Goal: Task Accomplishment & Management: Complete application form

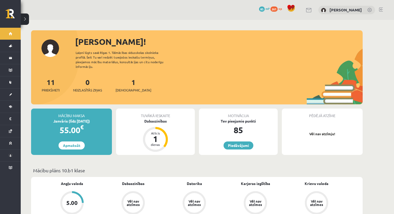
scroll to position [104, 0]
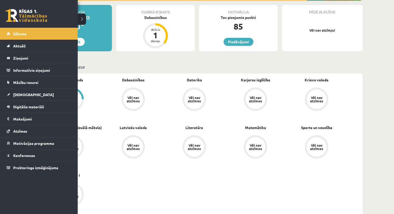
click at [22, 11] on link at bounding box center [26, 15] width 41 height 13
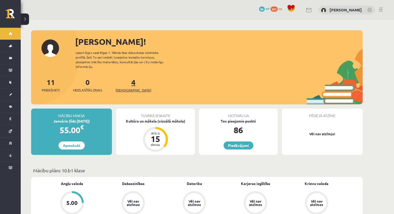
click at [124, 88] on span "[DEMOGRAPHIC_DATA]" at bounding box center [134, 90] width 36 height 5
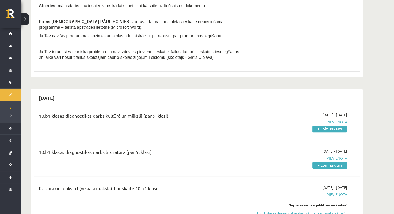
scroll to position [156, 0]
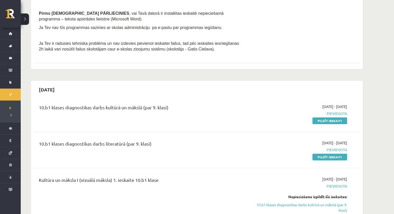
drag, startPoint x: 340, startPoint y: 120, endPoint x: 221, endPoint y: 26, distance: 151.8
click at [340, 120] on link "Pildīt ieskaiti" at bounding box center [330, 120] width 35 height 7
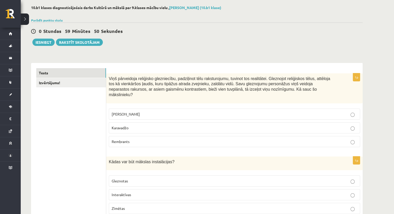
scroll to position [26, 0]
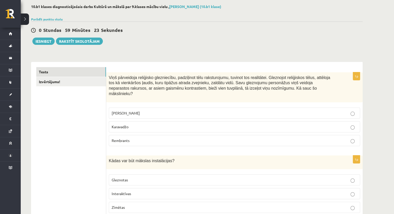
click at [120, 111] on span "Leonardo da Vinči" at bounding box center [126, 113] width 28 height 5
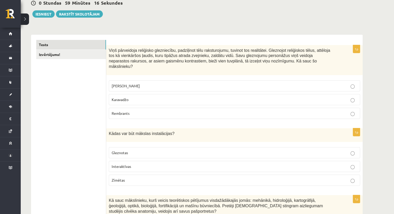
scroll to position [52, 0]
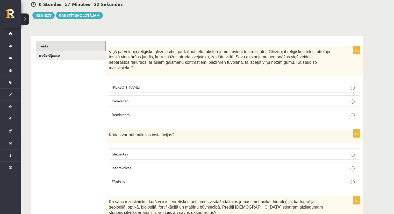
click at [143, 165] on p "Interaktīvas" at bounding box center [235, 167] width 246 height 5
click at [49, 53] on link "Izvērtējums!" at bounding box center [71, 56] width 70 height 10
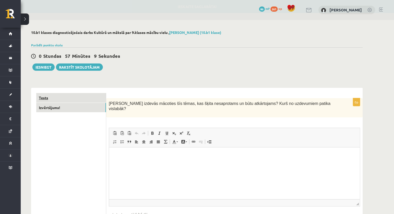
scroll to position [0, 0]
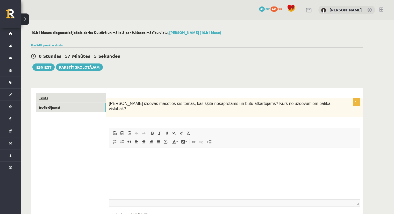
click at [66, 96] on link "Tests" at bounding box center [71, 98] width 70 height 10
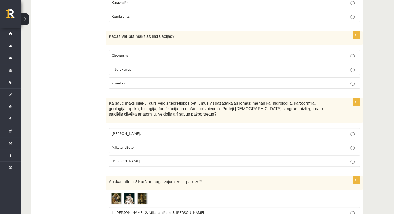
scroll to position [156, 0]
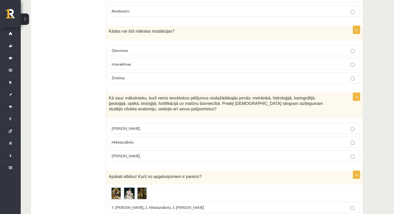
click at [155, 154] on label "Leonardo da Vinči." at bounding box center [234, 155] width 251 height 11
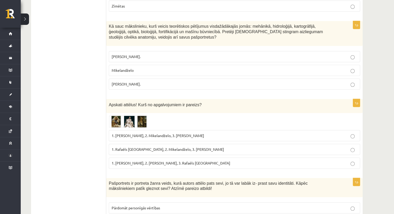
scroll to position [233, 0]
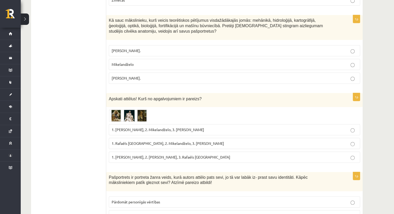
click at [114, 110] on img at bounding box center [128, 116] width 39 height 12
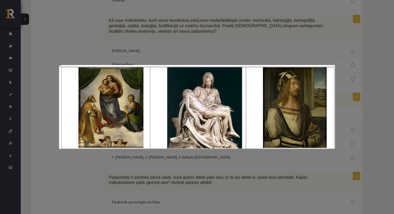
click at [175, 168] on div at bounding box center [197, 107] width 394 height 214
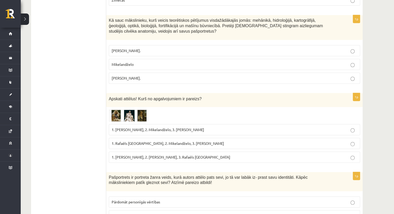
click at [119, 111] on img at bounding box center [128, 116] width 39 height 12
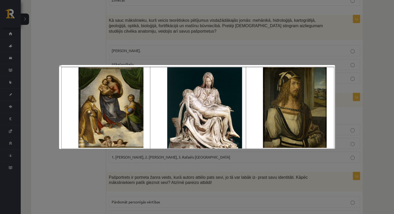
click at [83, 171] on div at bounding box center [197, 107] width 394 height 214
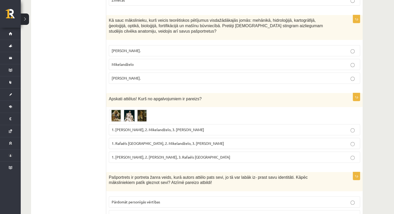
click at [118, 111] on img at bounding box center [128, 116] width 39 height 12
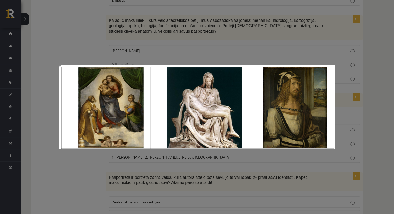
click at [351, 94] on div at bounding box center [197, 107] width 394 height 214
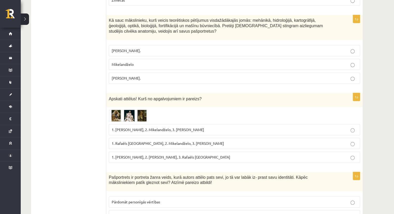
click at [115, 141] on p "1. Rafaēls Sancio da Urbīno, 2. Mikelandželo, 3. Albrehts Dīrers" at bounding box center [235, 143] width 246 height 5
click at [128, 110] on img at bounding box center [128, 116] width 39 height 12
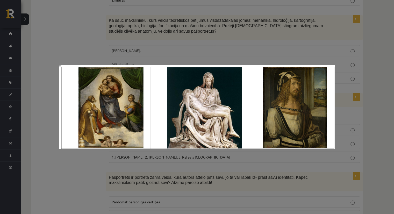
click at [72, 175] on div at bounding box center [197, 107] width 394 height 214
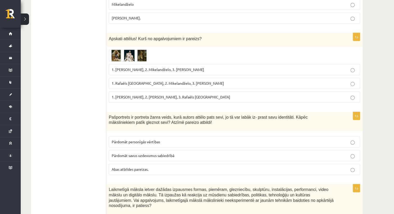
scroll to position [311, 0]
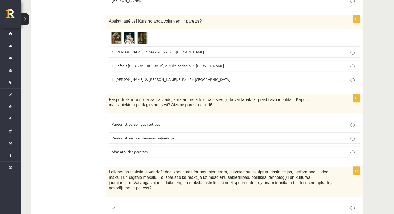
click at [127, 149] on p "Abas atbildes pareizas." at bounding box center [235, 151] width 246 height 5
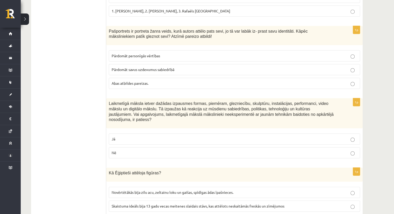
scroll to position [389, 0]
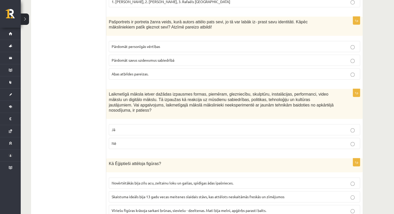
click at [174, 138] on label "Nē" at bounding box center [234, 143] width 251 height 11
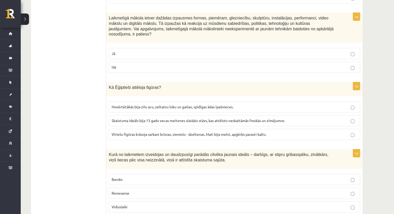
scroll to position [467, 0]
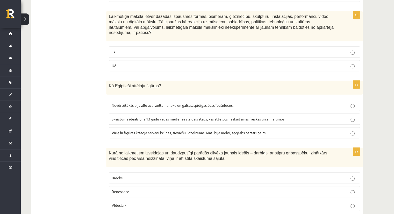
drag, startPoint x: 130, startPoint y: 116, endPoint x: 130, endPoint y: 119, distance: 3.1
click at [130, 127] on label "Vīriešu figūras krāsoja sarkani brūnas, sieviešu - dzeltenas. Mati bija melni, …" at bounding box center [234, 132] width 251 height 11
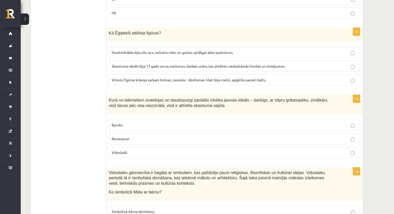
scroll to position [518, 0]
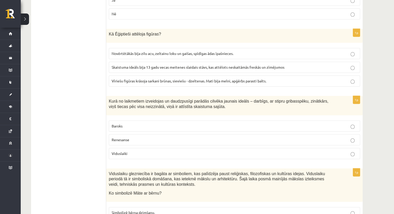
click at [132, 137] on p "Renesanse" at bounding box center [235, 139] width 246 height 5
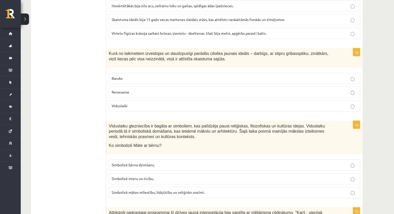
scroll to position [596, 0]
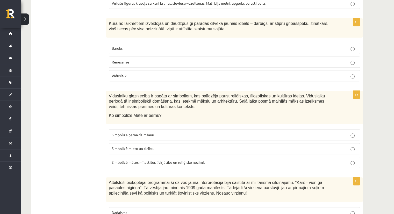
click at [158, 160] on span "Simbolizē mātes mīlestību, līdzjūtību un reliģisko nozīmi." at bounding box center [158, 162] width 93 height 5
click at [150, 146] on span "Simbolizē mieru un ticību." at bounding box center [133, 148] width 43 height 5
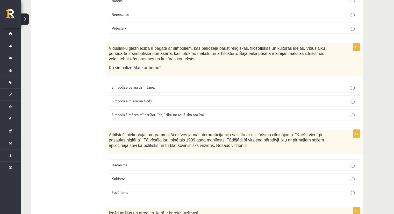
scroll to position [674, 0]
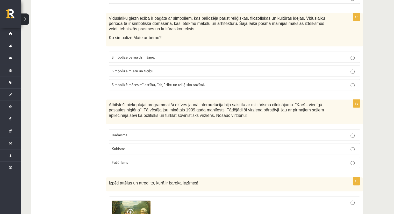
click at [133, 143] on label "Kubisms" at bounding box center [234, 148] width 251 height 11
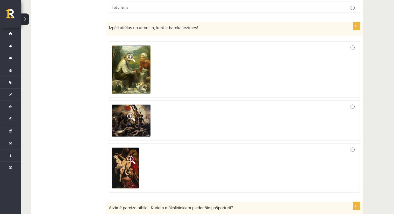
scroll to position [803, 0]
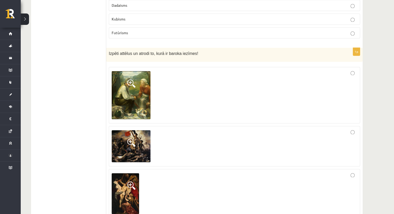
click at [130, 181] on span at bounding box center [131, 185] width 8 height 8
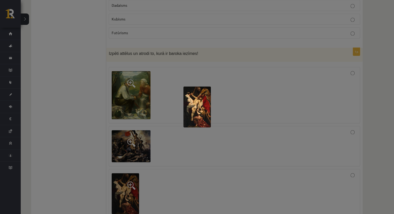
click at [196, 103] on img at bounding box center [196, 107] width 27 height 41
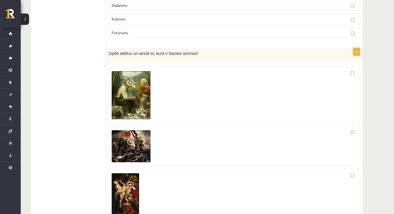
click at [134, 183] on img at bounding box center [125, 193] width 27 height 41
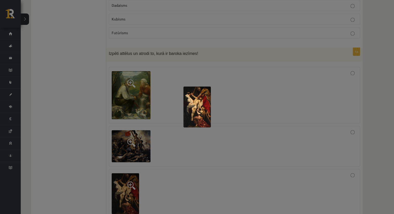
click at [201, 103] on img at bounding box center [196, 107] width 27 height 41
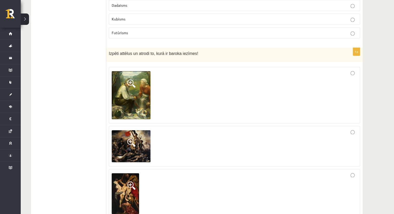
click at [133, 138] on span at bounding box center [131, 142] width 8 height 8
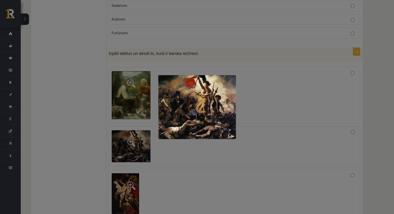
click at [133, 129] on div at bounding box center [197, 107] width 394 height 214
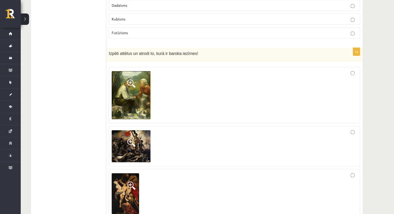
click at [132, 79] on span at bounding box center [131, 83] width 8 height 8
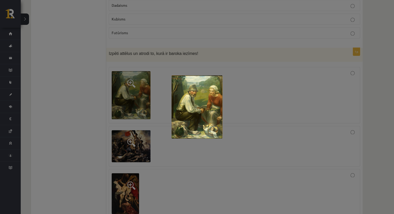
click at [142, 90] on div at bounding box center [197, 107] width 394 height 214
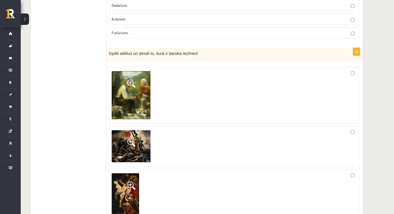
click at [126, 173] on img at bounding box center [125, 193] width 27 height 41
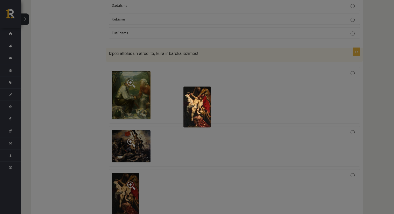
click at [146, 175] on div at bounding box center [197, 107] width 394 height 214
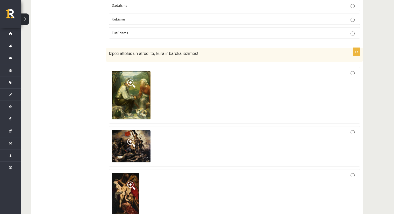
click at [330, 183] on div at bounding box center [235, 194] width 246 height 44
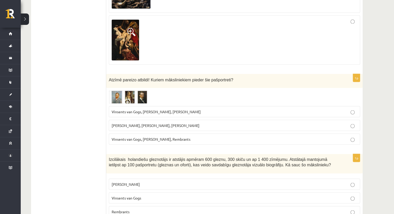
scroll to position [959, 0]
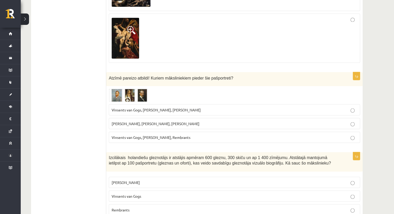
click at [118, 89] on img at bounding box center [128, 95] width 39 height 13
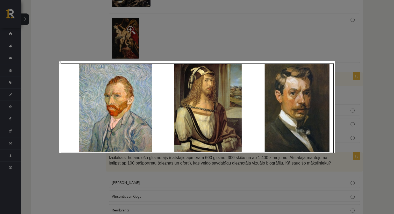
click at [90, 187] on div at bounding box center [197, 107] width 394 height 214
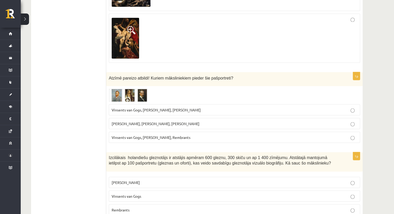
click at [130, 89] on img at bounding box center [128, 95] width 39 height 13
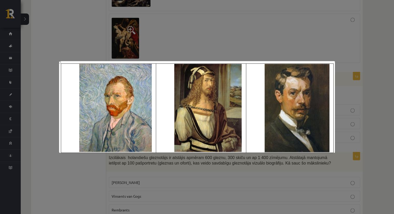
click at [60, 171] on div at bounding box center [197, 107] width 394 height 214
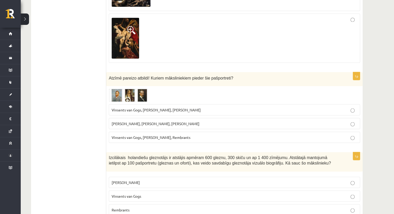
click at [161, 107] on span "Vinsents van Gogs, Albrehts Dīrers, Janis Rozentāls" at bounding box center [156, 109] width 89 height 5
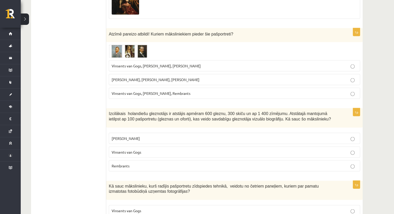
scroll to position [1011, 0]
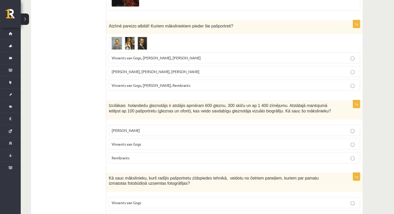
click at [171, 142] on p "Vinsents van Gogs" at bounding box center [235, 144] width 246 height 5
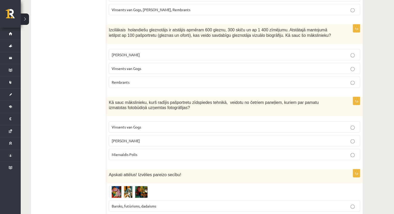
scroll to position [1089, 0]
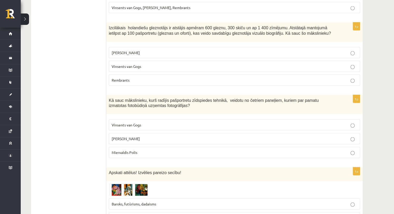
click at [123, 136] on span "Endijs Vorhols" at bounding box center [126, 138] width 28 height 5
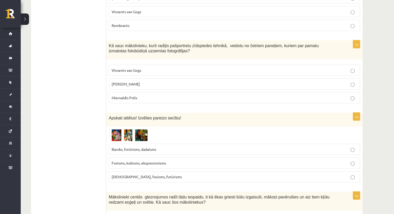
scroll to position [1166, 0]
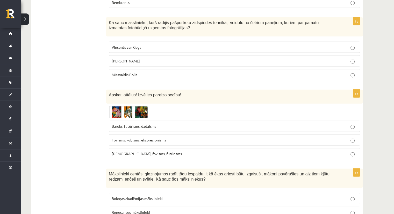
click at [118, 106] on img at bounding box center [128, 112] width 39 height 12
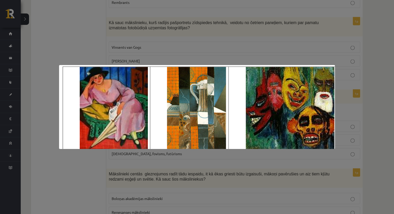
click at [79, 161] on div at bounding box center [197, 107] width 394 height 214
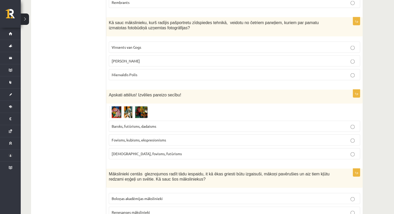
click at [114, 106] on img at bounding box center [128, 112] width 39 height 12
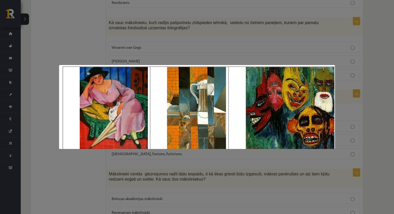
click at [62, 179] on div at bounding box center [197, 107] width 394 height 214
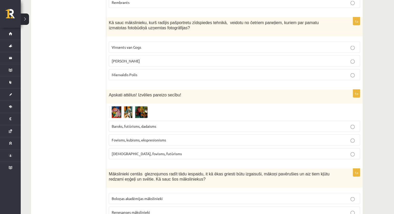
click at [117, 106] on img at bounding box center [128, 112] width 39 height 12
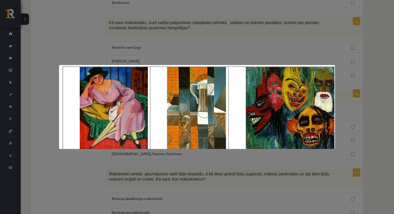
click at [78, 169] on div at bounding box center [197, 107] width 394 height 214
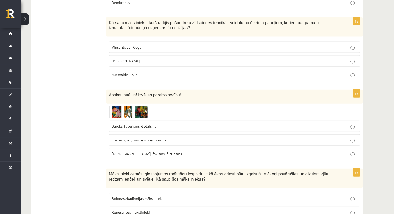
click at [119, 106] on img at bounding box center [128, 112] width 39 height 12
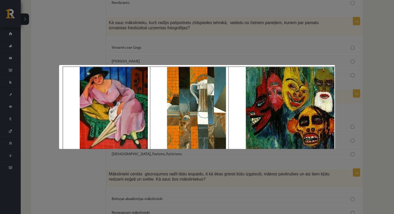
click at [97, 168] on div at bounding box center [197, 107] width 394 height 214
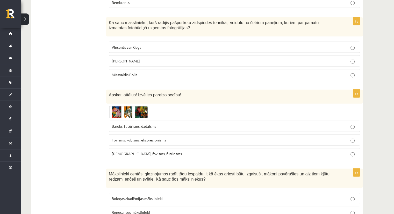
click at [126, 106] on img at bounding box center [128, 112] width 39 height 12
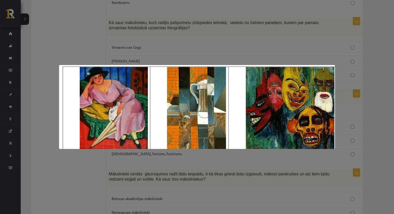
click at [341, 67] on div at bounding box center [197, 107] width 394 height 214
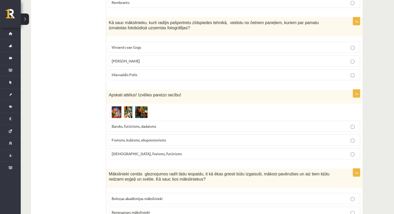
click at [115, 138] on span "Fovisms, kubisms, ekspresionisms" at bounding box center [139, 140] width 54 height 5
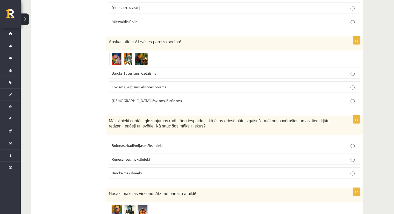
scroll to position [1218, 0]
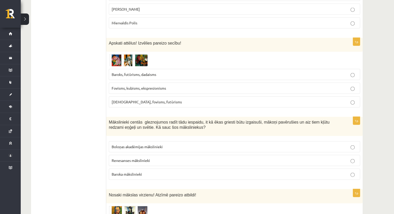
click at [146, 172] on p "Baroka mākslinieki" at bounding box center [235, 174] width 246 height 5
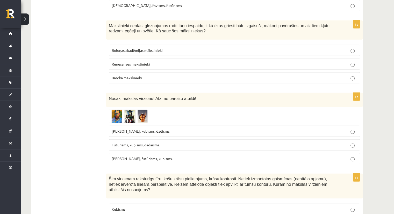
scroll to position [1322, 0]
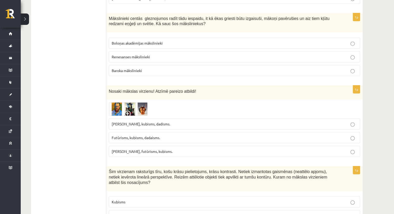
click at [118, 102] on img at bounding box center [128, 109] width 39 height 14
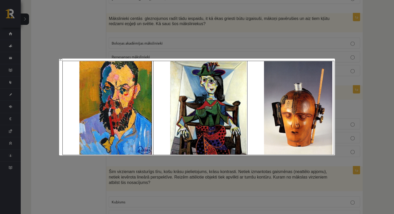
click at [196, 166] on div at bounding box center [197, 107] width 394 height 214
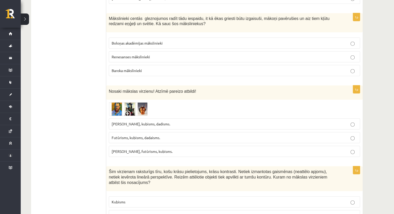
click at [115, 102] on img at bounding box center [128, 109] width 39 height 14
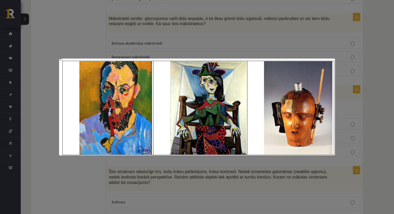
click at [96, 179] on div at bounding box center [197, 107] width 394 height 214
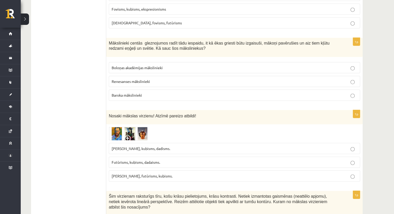
scroll to position [1296, 0]
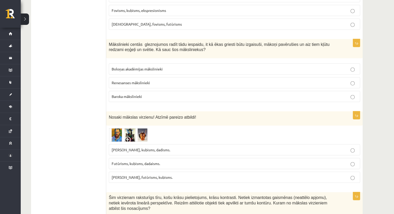
click at [131, 128] on img at bounding box center [128, 135] width 39 height 14
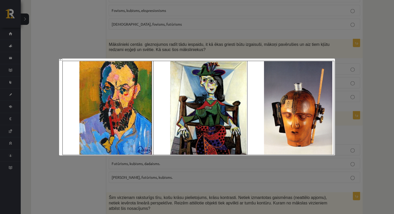
click at [52, 185] on div at bounding box center [197, 107] width 394 height 214
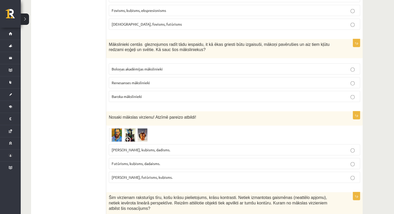
click at [121, 147] on p "Fovisms, kubisms, dadisms." at bounding box center [235, 149] width 246 height 5
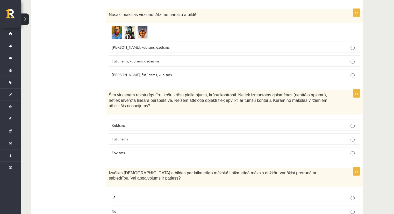
scroll to position [1400, 0]
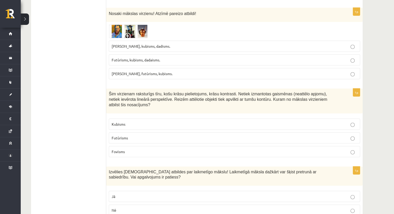
click at [145, 25] on img at bounding box center [128, 32] width 39 height 14
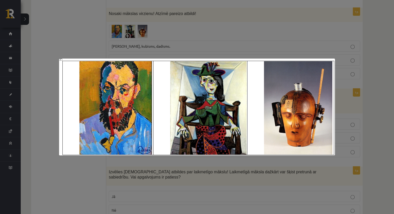
click at [75, 178] on div at bounding box center [197, 107] width 394 height 214
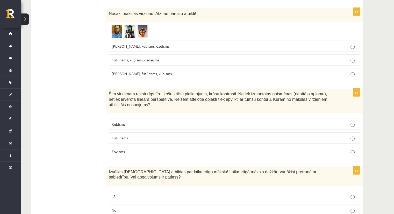
click at [140, 122] on p "Kubisms" at bounding box center [235, 124] width 246 height 5
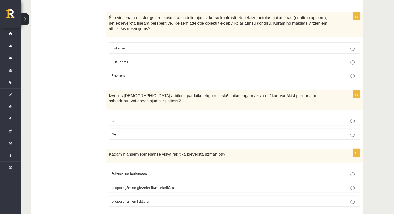
scroll to position [1477, 0]
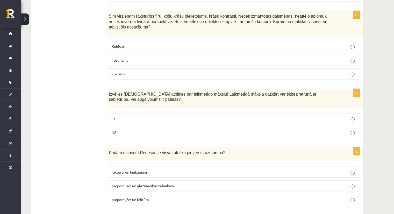
click at [111, 113] on label "Jā" at bounding box center [234, 118] width 251 height 11
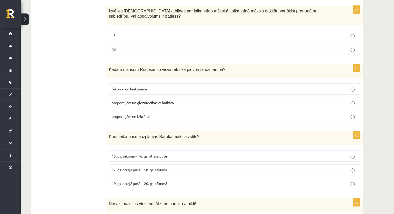
scroll to position [1555, 0]
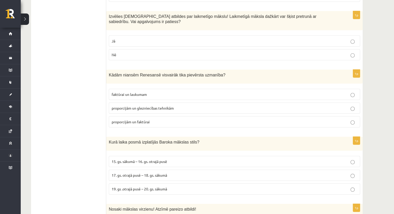
click at [156, 106] on span "proporcijām un glezniecības tehnikām" at bounding box center [143, 108] width 62 height 5
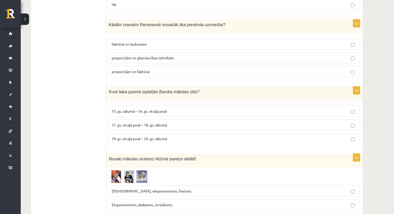
scroll to position [1607, 0]
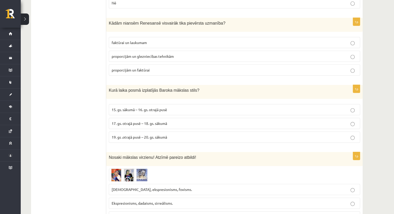
click at [134, 68] on span "proporcijām un faktūrai" at bounding box center [131, 70] width 38 height 5
click at [133, 121] on span "17. gs. otrajā pusē – 18. gs. sākumā" at bounding box center [139, 123] width 55 height 5
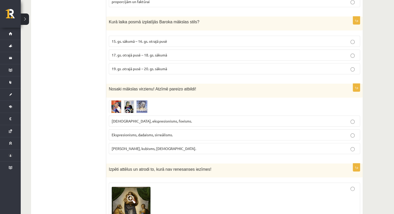
scroll to position [1685, 0]
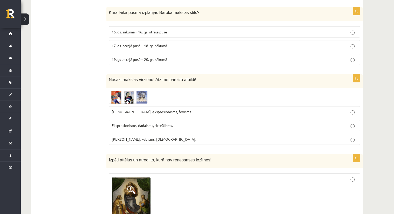
click at [116, 91] on img at bounding box center [128, 97] width 39 height 13
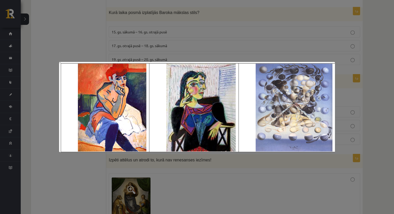
click at [59, 212] on div at bounding box center [197, 107] width 394 height 214
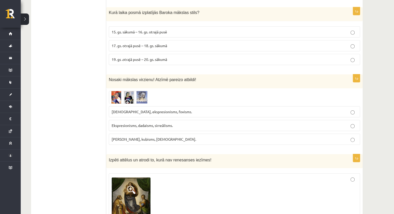
click at [115, 91] on img at bounding box center [128, 97] width 39 height 13
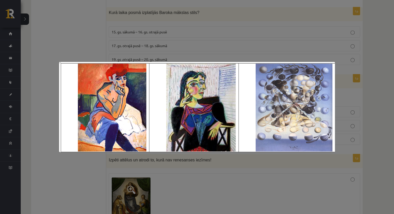
click at [84, 173] on div at bounding box center [197, 107] width 394 height 214
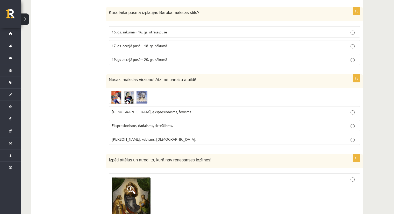
click at [130, 91] on img at bounding box center [128, 97] width 39 height 13
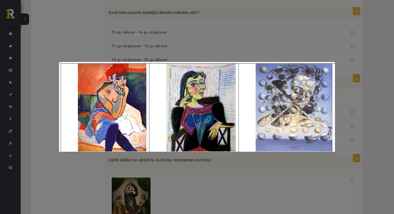
click at [187, 177] on div at bounding box center [197, 107] width 394 height 214
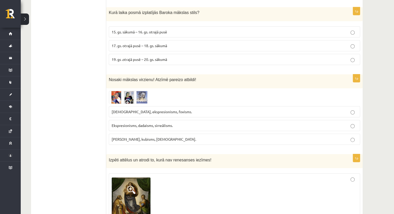
click at [141, 123] on span "Ekspresionisms, dadaisms, sirreālisms." at bounding box center [142, 125] width 61 height 5
click at [117, 91] on img at bounding box center [128, 97] width 39 height 13
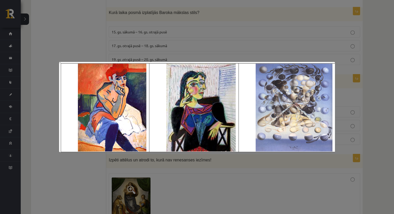
click at [60, 172] on div at bounding box center [197, 107] width 394 height 214
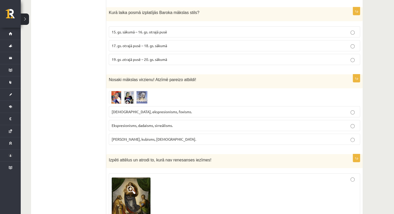
click at [114, 91] on img at bounding box center [128, 97] width 39 height 13
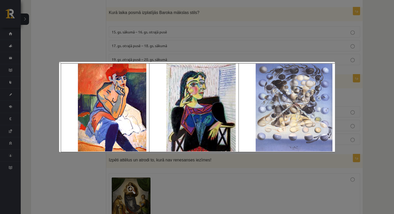
click at [86, 173] on div at bounding box center [197, 107] width 394 height 214
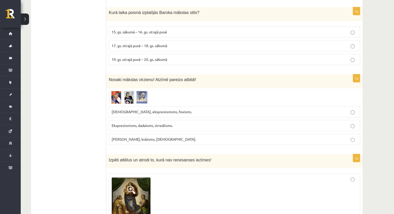
click at [116, 137] on span "Fovisms, kubisms, sirreālisms." at bounding box center [154, 139] width 84 height 5
click at [131, 91] on img at bounding box center [128, 97] width 39 height 13
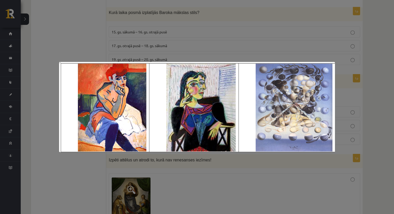
click at [76, 172] on div at bounding box center [197, 107] width 394 height 214
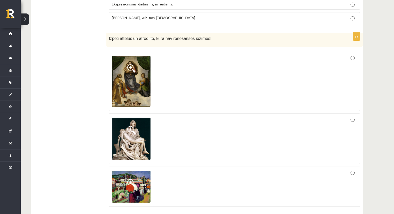
scroll to position [1788, 0]
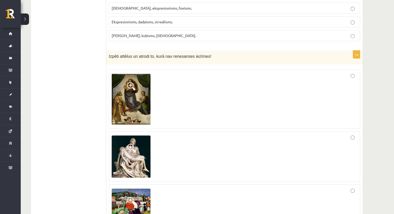
click at [132, 82] on span at bounding box center [131, 86] width 8 height 8
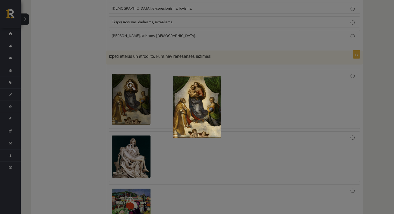
click at [175, 159] on div at bounding box center [197, 107] width 394 height 214
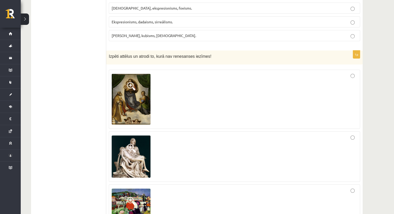
click at [132, 197] on span at bounding box center [131, 201] width 8 height 8
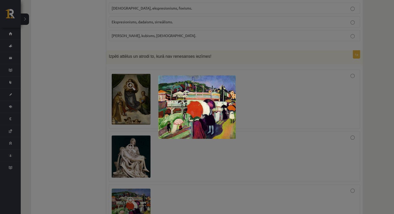
click at [213, 173] on div at bounding box center [197, 107] width 394 height 214
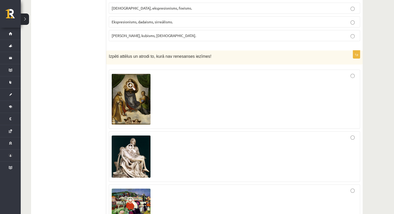
click at [130, 82] on span at bounding box center [131, 86] width 8 height 8
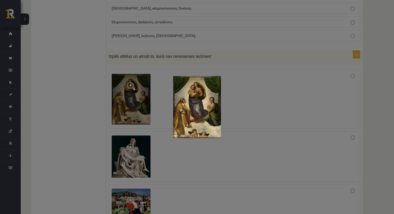
click at [203, 166] on div at bounding box center [197, 107] width 394 height 214
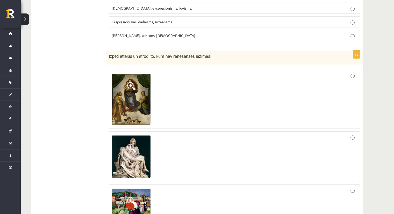
click at [129, 144] on span at bounding box center [131, 148] width 8 height 8
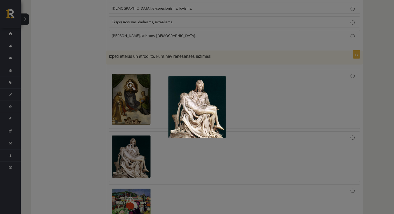
click at [366, 192] on div at bounding box center [197, 107] width 394 height 214
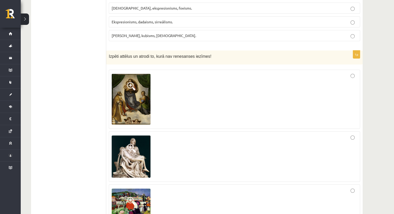
click at [135, 189] on img at bounding box center [131, 205] width 39 height 32
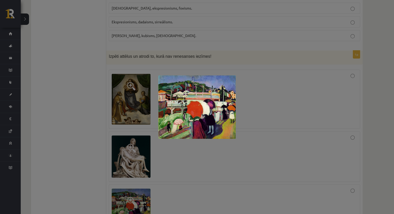
click at [177, 193] on div at bounding box center [197, 107] width 394 height 214
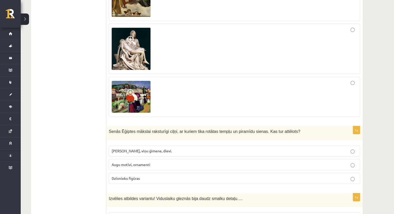
scroll to position [1947, 0]
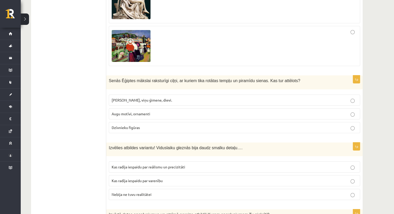
click at [144, 98] on span "Faraoni, viņu ģimene, dievi." at bounding box center [142, 100] width 60 height 5
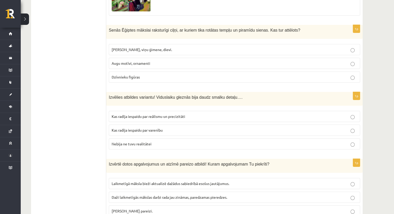
scroll to position [1999, 0]
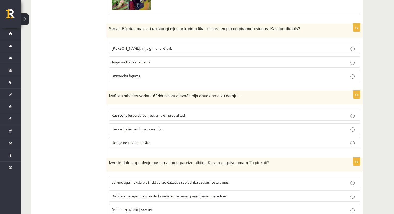
click at [186, 112] on p "Kas radīja iespaidu par reālismu un precizitāti" at bounding box center [235, 114] width 246 height 5
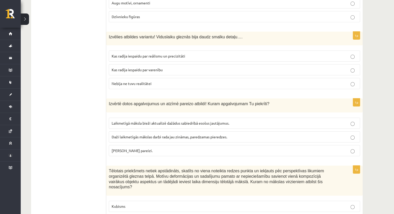
scroll to position [2076, 0]
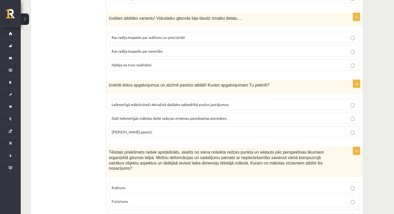
click at [157, 99] on label "Laikmetīgā māksla bieži aktualizē dažādus sabiedrībā esošus jautājumus." at bounding box center [234, 104] width 251 height 11
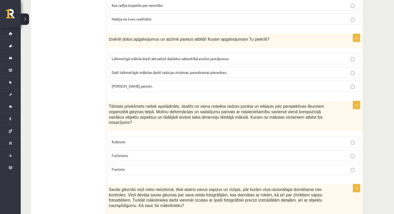
scroll to position [2154, 0]
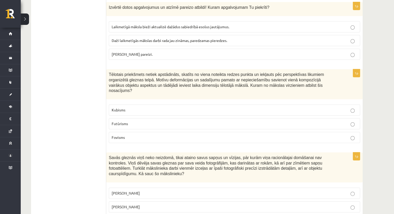
click at [138, 107] on p "Kubisms" at bounding box center [235, 109] width 246 height 5
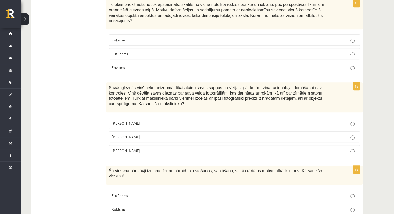
scroll to position [2232, 0]
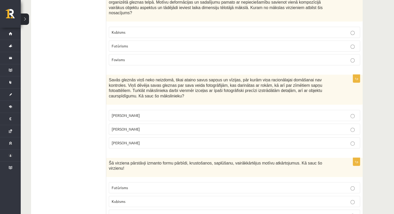
click at [136, 124] on label "Salvadors Dalī" at bounding box center [234, 129] width 251 height 11
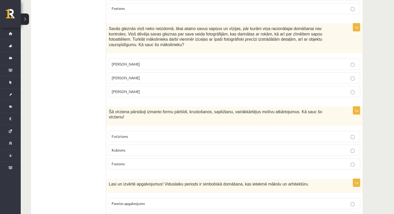
scroll to position [2284, 0]
click at [129, 144] on label "Kubisms" at bounding box center [234, 149] width 251 height 11
click at [139, 201] on span "Pareizs apgalvojums" at bounding box center [128, 203] width 33 height 5
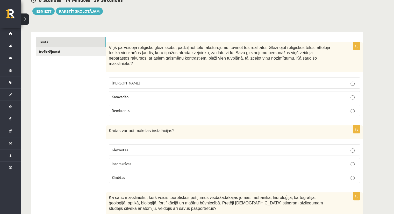
scroll to position [0, 0]
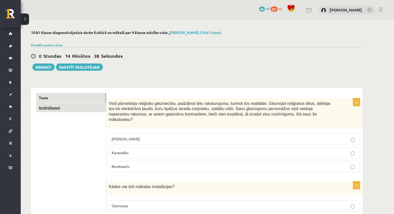
click at [53, 109] on link "Izvērtējums!" at bounding box center [71, 108] width 70 height 10
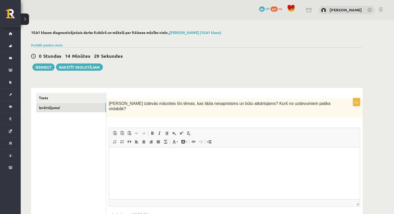
click at [132, 163] on html at bounding box center [234, 155] width 251 height 16
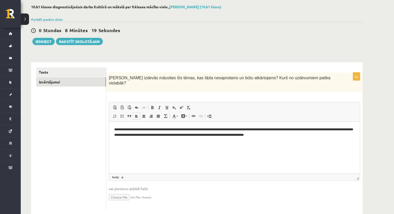
scroll to position [32, 0]
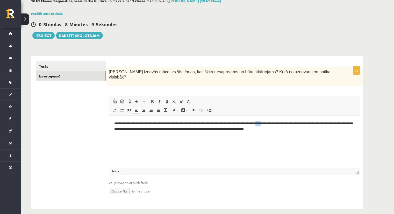
drag, startPoint x: 286, startPoint y: 124, endPoint x: 281, endPoint y: 124, distance: 4.4
click at [281, 124] on p "**********" at bounding box center [234, 126] width 241 height 11
click at [41, 65] on link "Tests" at bounding box center [71, 66] width 70 height 10
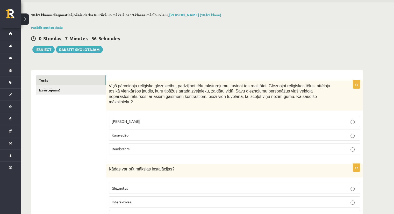
scroll to position [0, 0]
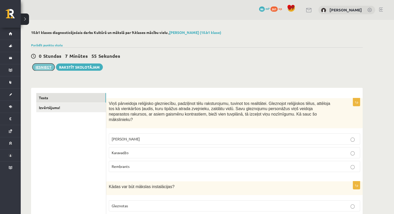
click at [47, 67] on button "Iesniegt" at bounding box center [43, 66] width 22 height 7
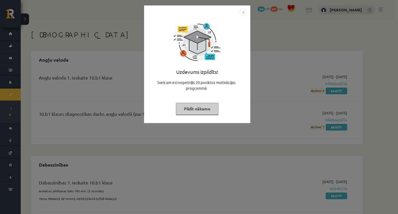
click at [194, 108] on button "Pildīt nākamo" at bounding box center [197, 109] width 43 height 12
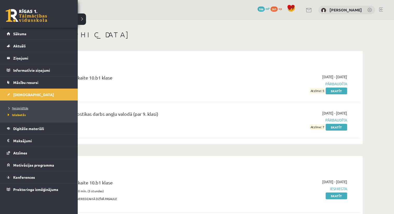
click at [18, 108] on span "Neizpildītās" at bounding box center [17, 108] width 22 height 4
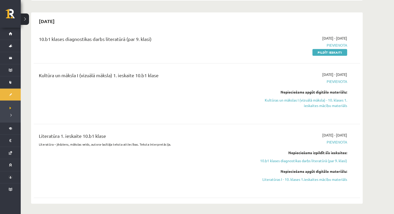
scroll to position [181, 0]
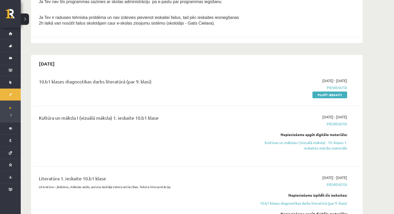
drag, startPoint x: 36, startPoint y: 79, endPoint x: 159, endPoint y: 89, distance: 123.0
click at [159, 89] on div "10.b1 klases diagnostikas darbs literatūrā (par 9. klasi)" at bounding box center [140, 87] width 211 height 19
click at [174, 95] on div "10.b1 klases diagnostikas darbs literatūrā (par 9. klasi)" at bounding box center [140, 87] width 211 height 19
drag, startPoint x: 329, startPoint y: 93, endPoint x: 220, endPoint y: 25, distance: 127.9
click at [329, 93] on link "Pildīt ieskaiti" at bounding box center [330, 94] width 35 height 7
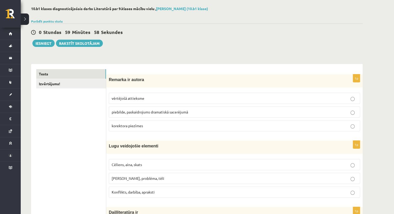
scroll to position [26, 0]
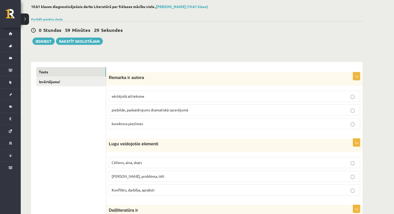
click at [148, 109] on span "piebilde, paskaidrojums dramatiskā sacerējumā" at bounding box center [150, 110] width 76 height 5
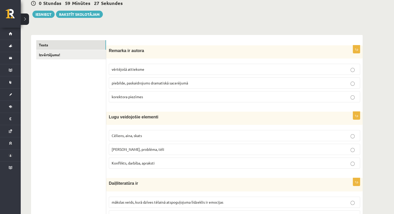
scroll to position [78, 0]
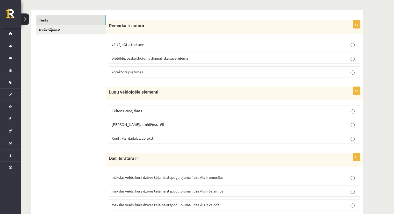
click at [125, 113] on p "Cēliens, aina, skats" at bounding box center [235, 110] width 246 height 5
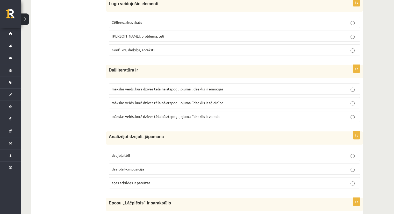
scroll to position [181, 0]
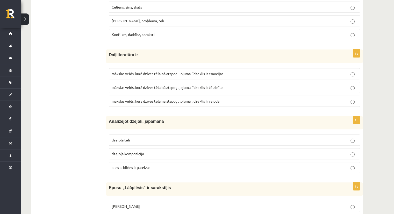
click at [194, 99] on span "mākslas veids, kurā dzīves tēlainā atspoguļojuma līdzeklis ir valoda" at bounding box center [166, 101] width 108 height 5
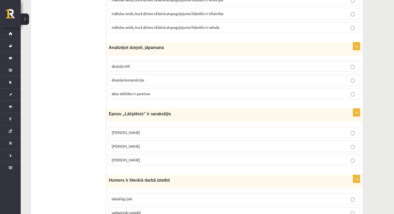
scroll to position [259, 0]
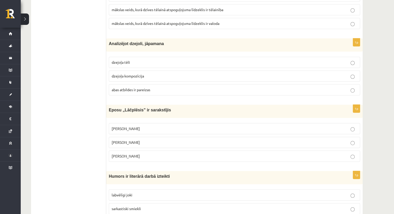
click at [122, 63] on span "dzejoļa tēli" at bounding box center [121, 62] width 18 height 5
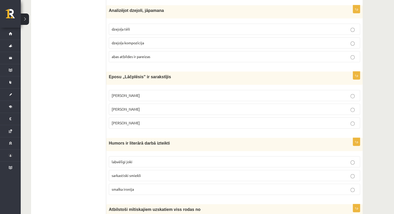
scroll to position [311, 0]
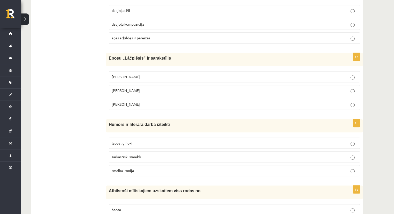
click at [134, 89] on span "[PERSON_NAME]" at bounding box center [126, 90] width 28 height 5
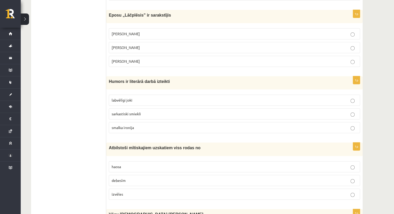
scroll to position [363, 0]
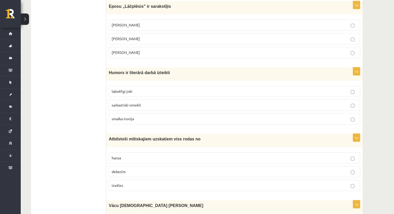
click at [131, 91] on span "labvēlīgi joki" at bounding box center [122, 91] width 21 height 5
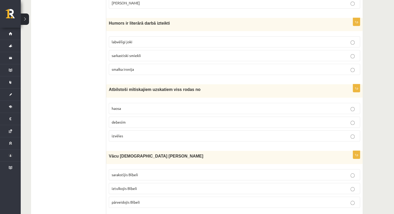
scroll to position [467, 0]
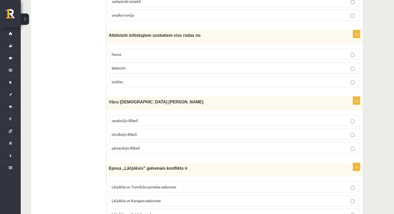
click at [141, 55] on label "haosa" at bounding box center [234, 54] width 251 height 11
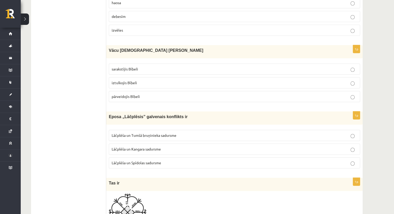
scroll to position [518, 0]
click at [119, 82] on p "iztulkojis Bībeli" at bounding box center [235, 82] width 246 height 5
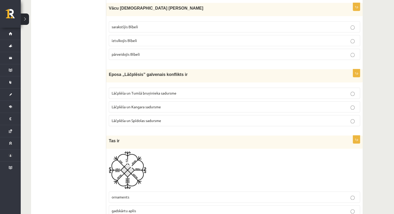
scroll to position [596, 0]
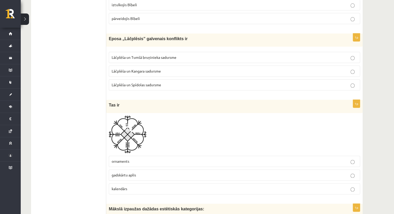
click at [162, 55] on span "Lāčplēša un Tumšā bruņinieka sadursme" at bounding box center [144, 57] width 65 height 5
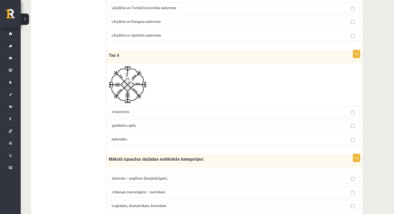
scroll to position [648, 0]
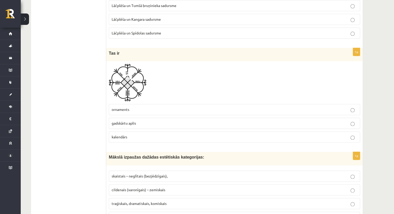
click at [130, 123] on p "gadskārtu aplis" at bounding box center [235, 123] width 246 height 5
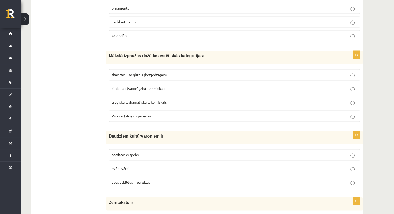
scroll to position [752, 0]
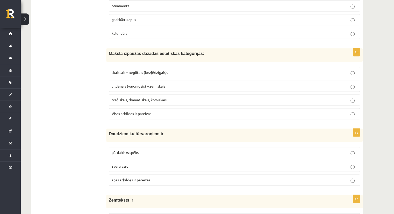
click at [150, 75] on fieldset "skaistais – neglītais (bezjēdzīgais), cildenais (varonīgais) – zemiskais traģis…" at bounding box center [234, 92] width 251 height 56
click at [150, 71] on p "skaistais – neglītais (bezjēdzīgais)," at bounding box center [235, 72] width 246 height 5
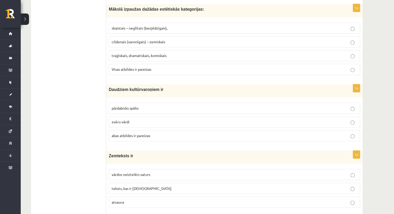
scroll to position [803, 0]
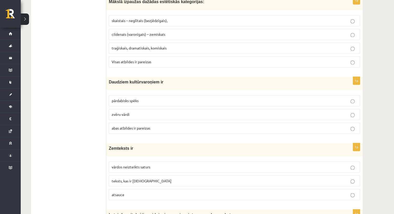
click at [149, 126] on span "abas atbildes ir pareizas" at bounding box center [131, 128] width 39 height 5
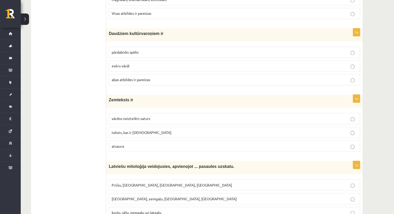
scroll to position [855, 0]
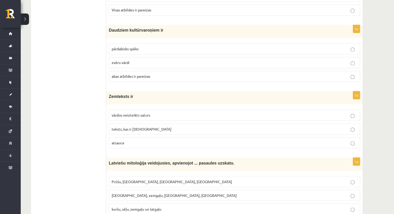
click at [142, 113] on span "vārdos neizteikts saturs" at bounding box center [131, 115] width 39 height 5
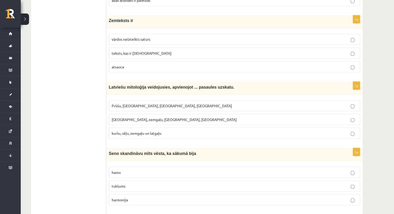
scroll to position [933, 0]
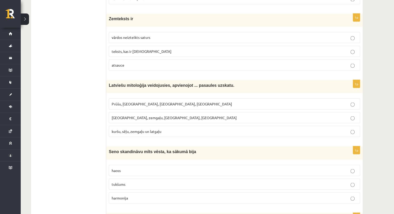
click at [143, 49] on span "teksts, kas ir iekavās" at bounding box center [142, 51] width 60 height 5
click at [139, 35] on span "vārdos neizteikts saturs" at bounding box center [131, 37] width 39 height 5
click at [135, 115] on p "Kuršu, zemgaļu, latgaļu, prūšu" at bounding box center [235, 117] width 246 height 5
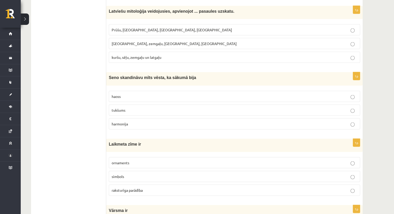
scroll to position [1011, 0]
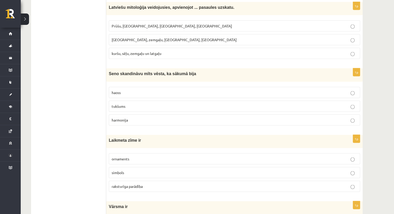
click at [139, 117] on p "harmonija" at bounding box center [235, 119] width 246 height 5
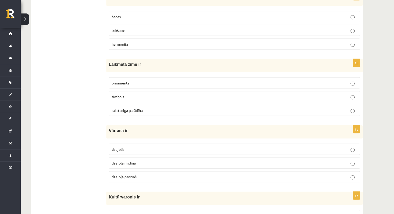
scroll to position [1089, 0]
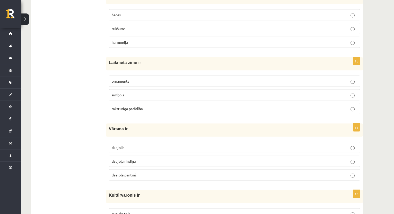
click at [135, 79] on p "ornaments" at bounding box center [235, 81] width 246 height 5
click at [165, 92] on p "simbols" at bounding box center [235, 94] width 246 height 5
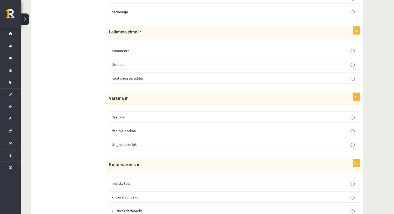
scroll to position [1140, 0]
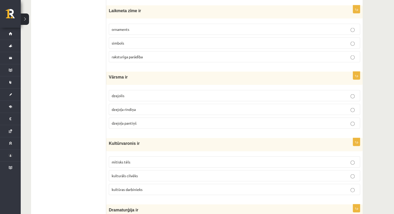
click at [128, 121] on span "dzejoļa pantiņš" at bounding box center [124, 123] width 25 height 5
click at [133, 93] on p "dzejolis" at bounding box center [235, 95] width 246 height 5
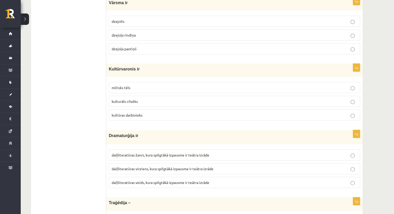
scroll to position [1218, 0]
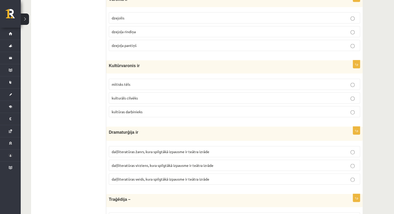
click at [150, 82] on p "mītisks tēls" at bounding box center [235, 84] width 246 height 5
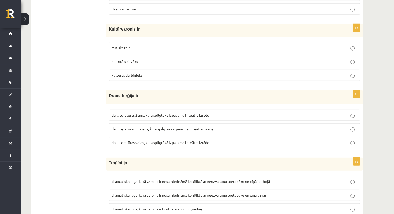
scroll to position [1270, 0]
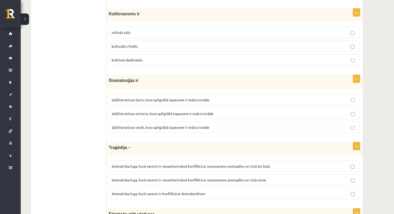
click at [161, 125] on span "daiļliteratūras veids, kura spilgtākā izpausme ir teātra izrāde" at bounding box center [161, 127] width 98 height 5
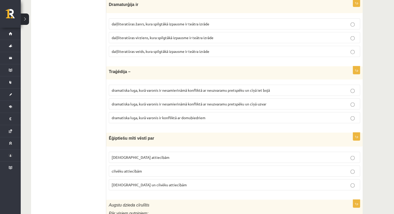
scroll to position [1348, 0]
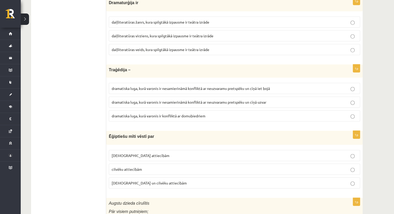
click at [171, 86] on p "dramatiska luga, kurā varonis ir nesamierināmā konfliktā ar neuzvaramu pretspēk…" at bounding box center [235, 88] width 246 height 5
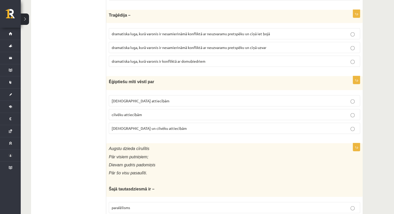
scroll to position [1400, 0]
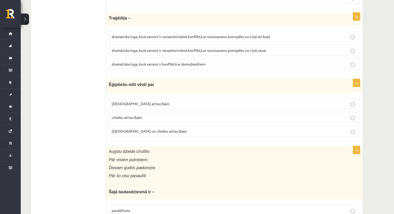
click at [144, 101] on p "[DEMOGRAPHIC_DATA] attiecībām" at bounding box center [235, 103] width 246 height 5
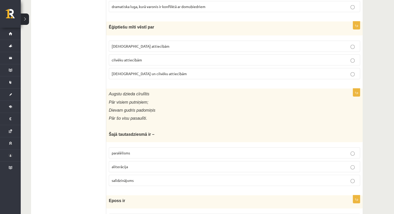
scroll to position [1477, 0]
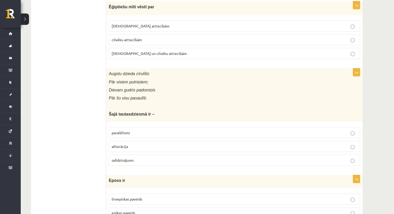
click at [128, 156] on label "salīdzinājums" at bounding box center [234, 160] width 251 height 11
click at [109, 127] on label "paralēlisms" at bounding box center [234, 132] width 251 height 11
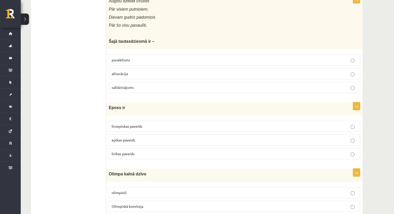
scroll to position [1555, 0]
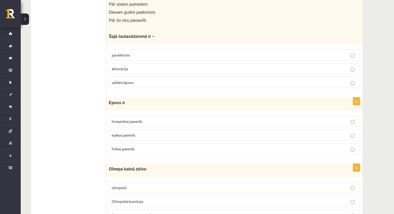
click at [137, 119] on p "liroepiskas paveids" at bounding box center [235, 121] width 246 height 5
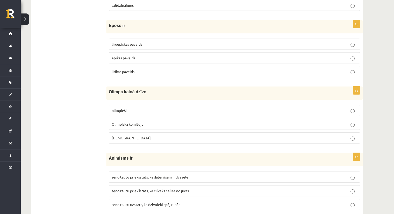
scroll to position [1633, 0]
click at [244, 135] on p "Dievi" at bounding box center [235, 137] width 246 height 5
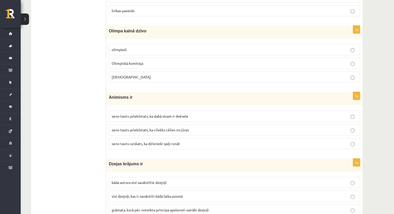
scroll to position [1711, 0]
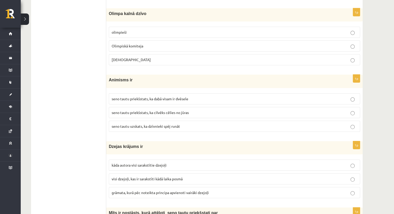
click at [192, 96] on p "seno tautu priekšstats, ka dabā visam ir dvēsele" at bounding box center [235, 98] width 246 height 5
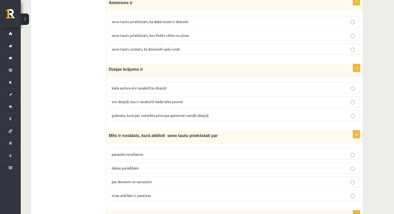
scroll to position [1788, 0]
click at [155, 99] on span "visi dzejoļi, kas ir sarakstīti kādā laika posmā" at bounding box center [147, 101] width 71 height 5
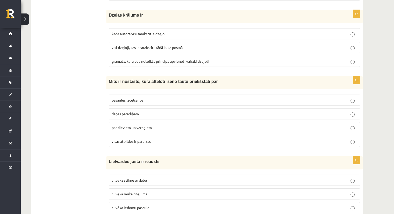
scroll to position [1840, 0]
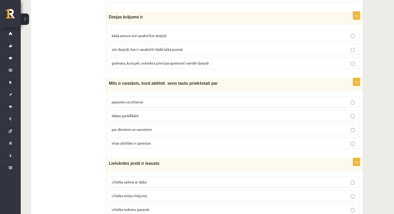
click at [140, 141] on span "visas atbildes ir pareizas" at bounding box center [131, 143] width 39 height 5
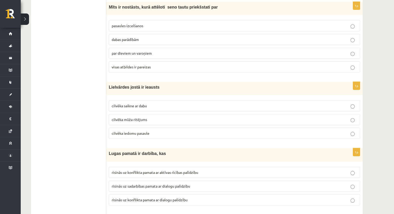
scroll to position [1918, 0]
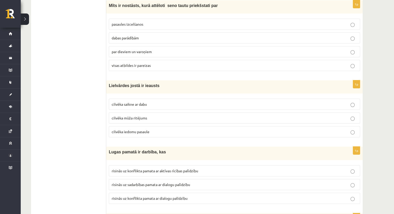
click at [138, 116] on span "cilvēka mūža ritējums" at bounding box center [130, 118] width 36 height 5
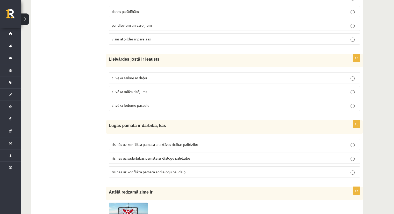
scroll to position [1944, 0]
click at [166, 170] on span "risinās uz konflikta pamata ar dialogu palīdzību" at bounding box center [150, 172] width 76 height 5
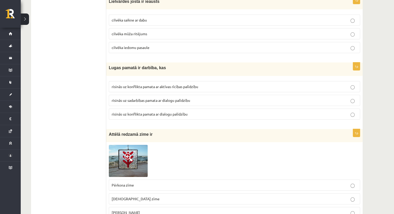
scroll to position [2016, 0]
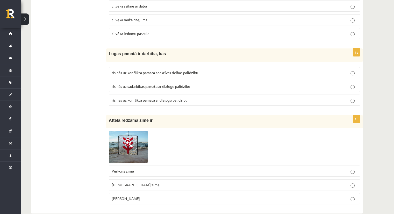
click at [126, 139] on span at bounding box center [128, 143] width 8 height 8
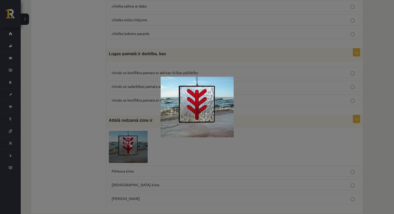
click at [199, 170] on div at bounding box center [197, 107] width 394 height 214
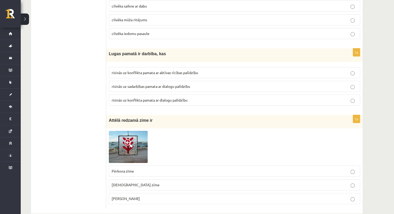
click at [126, 196] on span "Laimas slotiņa" at bounding box center [126, 198] width 28 height 5
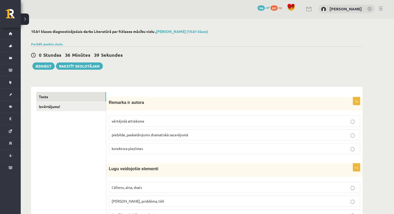
scroll to position [0, 0]
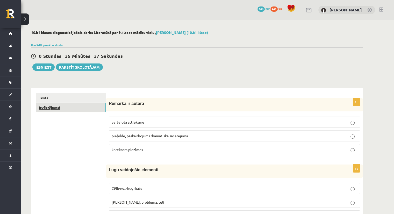
click at [61, 109] on link "Izvērtējums!" at bounding box center [71, 108] width 70 height 10
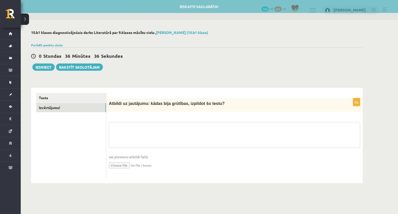
click at [170, 132] on textarea at bounding box center [234, 135] width 251 height 26
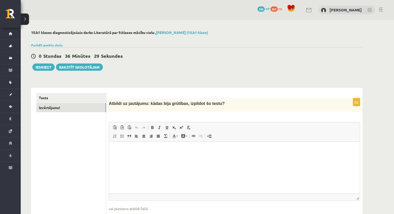
click at [138, 149] on p "Rich Text Editor, wiswyg-editor-user-answer-47025100562300" at bounding box center [234, 149] width 241 height 5
click at [164, 150] on p "**********" at bounding box center [234, 149] width 241 height 5
click at [202, 153] on html "**********" at bounding box center [234, 150] width 251 height 16
click at [201, 153] on html "**********" at bounding box center [234, 150] width 251 height 16
click at [143, 150] on p "**********" at bounding box center [234, 149] width 241 height 5
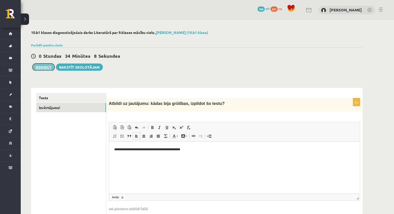
click at [43, 68] on button "Iesniegt" at bounding box center [43, 66] width 22 height 7
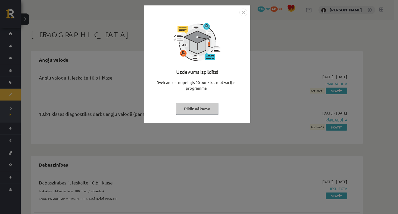
click at [195, 108] on button "Pildīt nākamo" at bounding box center [197, 109] width 43 height 12
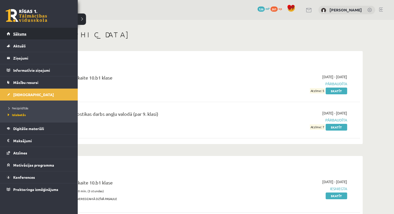
click at [16, 34] on span "Sākums" at bounding box center [19, 33] width 13 height 5
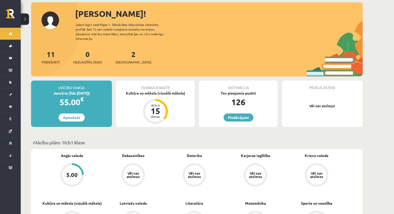
scroll to position [26, 0]
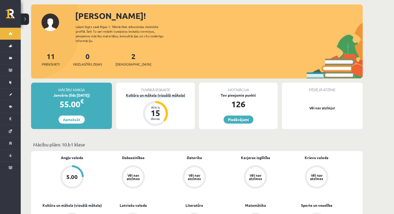
click at [160, 93] on div "Kultūra un māksla (vizuālā māksla)" at bounding box center [155, 95] width 79 height 5
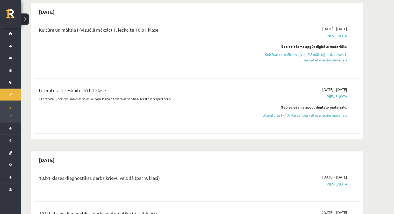
scroll to position [233, 0]
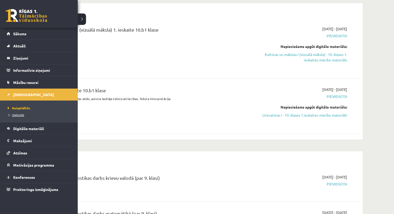
click at [16, 114] on span "Izlabotās" at bounding box center [15, 115] width 18 height 4
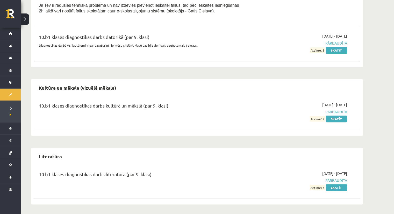
scroll to position [368, 0]
click at [336, 187] on link "Skatīt" at bounding box center [337, 187] width 22 height 7
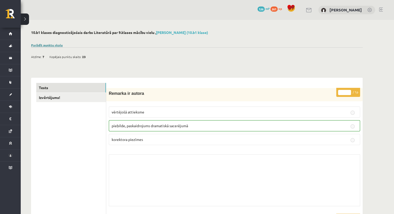
click at [54, 45] on link "Parādīt punktu skalu" at bounding box center [47, 45] width 32 height 4
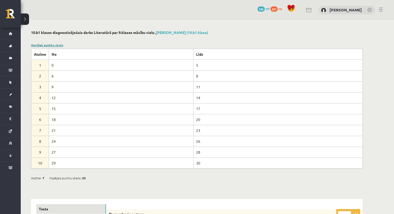
click at [54, 45] on link "Noslēpt punktu skalu" at bounding box center [47, 45] width 32 height 4
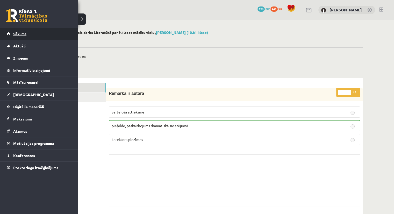
click at [18, 33] on span "Sākums" at bounding box center [19, 33] width 13 height 5
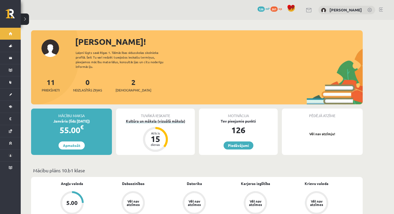
click at [154, 118] on div "Kultūra un māksla (vizuālā māksla)" at bounding box center [155, 120] width 79 height 5
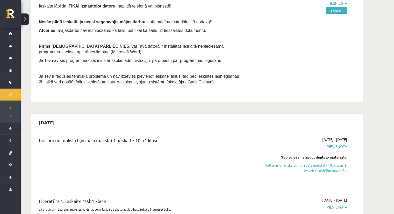
scroll to position [181, 0]
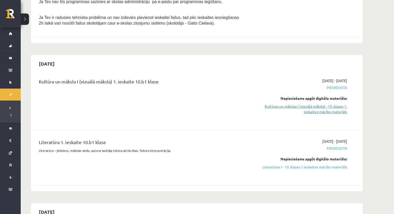
click at [308, 111] on link "Kultūras un mākslas I (vizuālā māksla) - 10. klases 1. ieskaites mācību materiā…" at bounding box center [299, 109] width 98 height 11
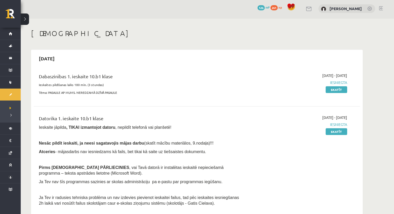
scroll to position [0, 0]
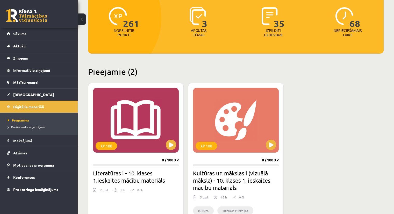
scroll to position [156, 0]
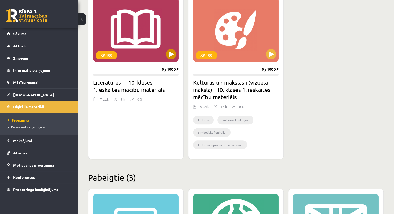
click at [133, 41] on div "XP 100" at bounding box center [136, 29] width 86 height 65
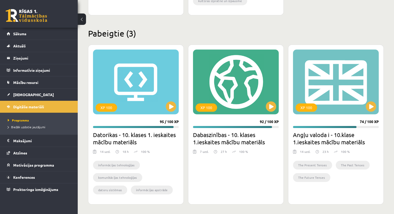
scroll to position [300, 0]
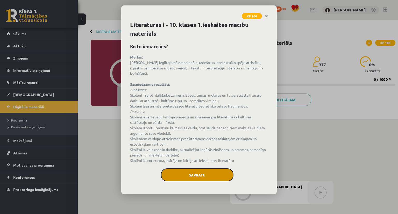
click at [198, 168] on button "Sapratu" at bounding box center [197, 174] width 73 height 13
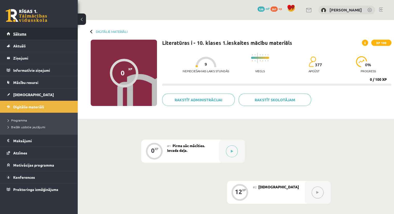
click at [19, 34] on span "Sākums" at bounding box center [19, 33] width 13 height 5
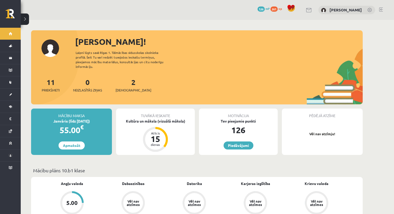
click at [157, 93] on div "11 Priekšmeti 0 Neizlasītās ziņas 2 Ieskaites" at bounding box center [197, 91] width 332 height 28
